Goal: Check status: Check status

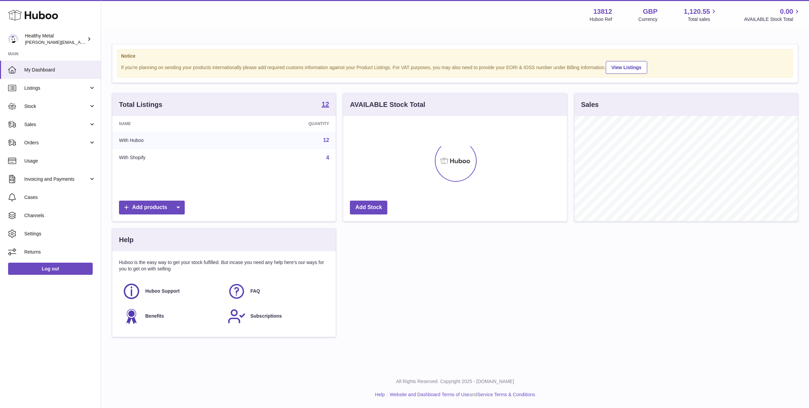
scroll to position [105, 224]
click at [53, 121] on span "Sales" at bounding box center [56, 124] width 64 height 6
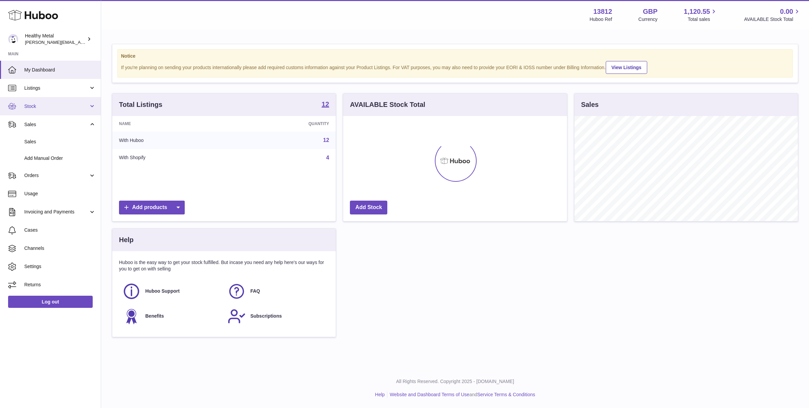
click at [51, 110] on link "Stock" at bounding box center [50, 106] width 101 height 18
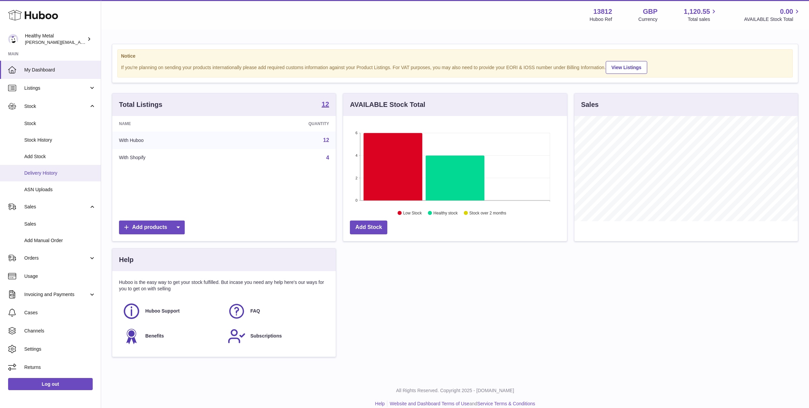
click at [47, 175] on span "Delivery History" at bounding box center [59, 173] width 71 height 6
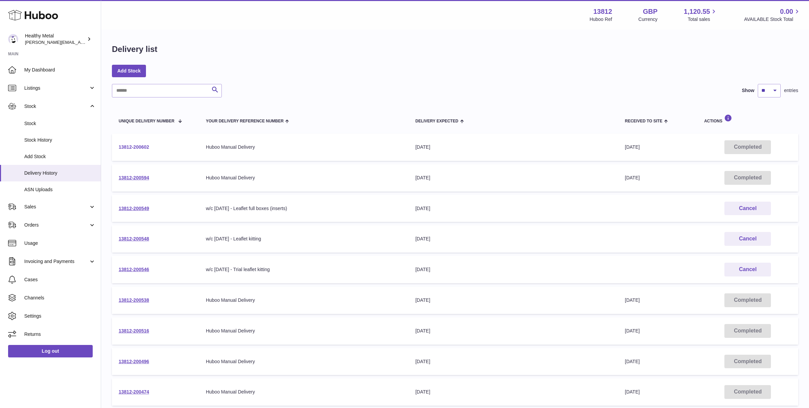
click at [140, 148] on link "13812-200602" at bounding box center [134, 146] width 30 height 5
